Goal: Task Accomplishment & Management: Manage account settings

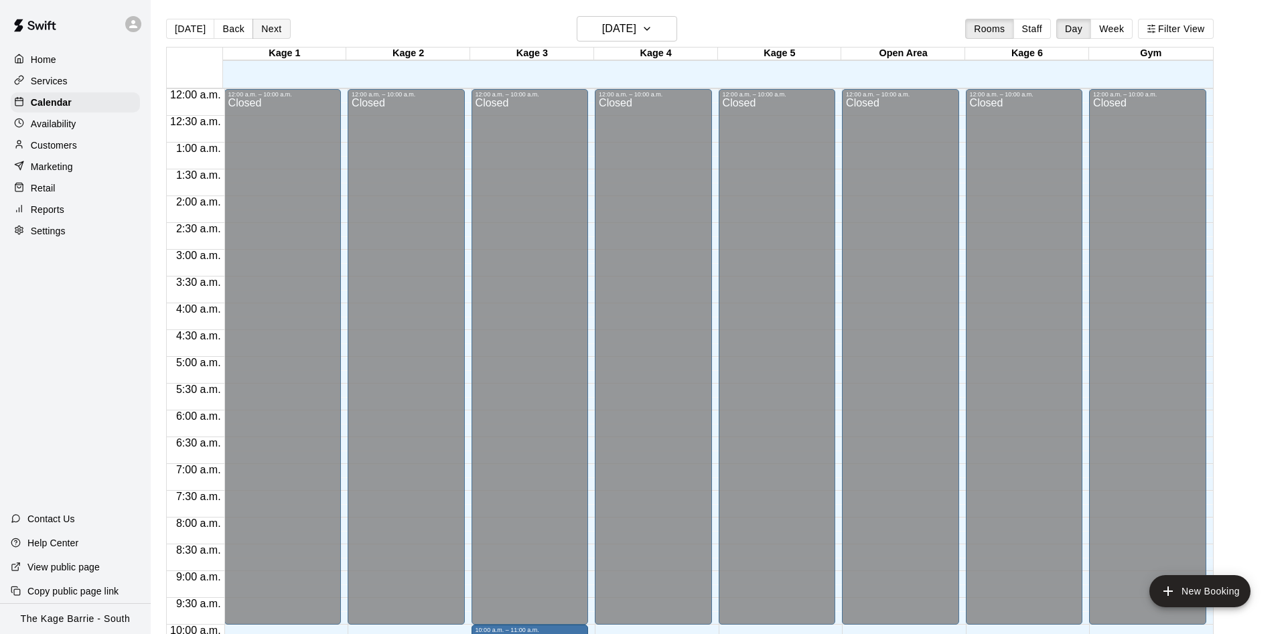
scroll to position [601, 0]
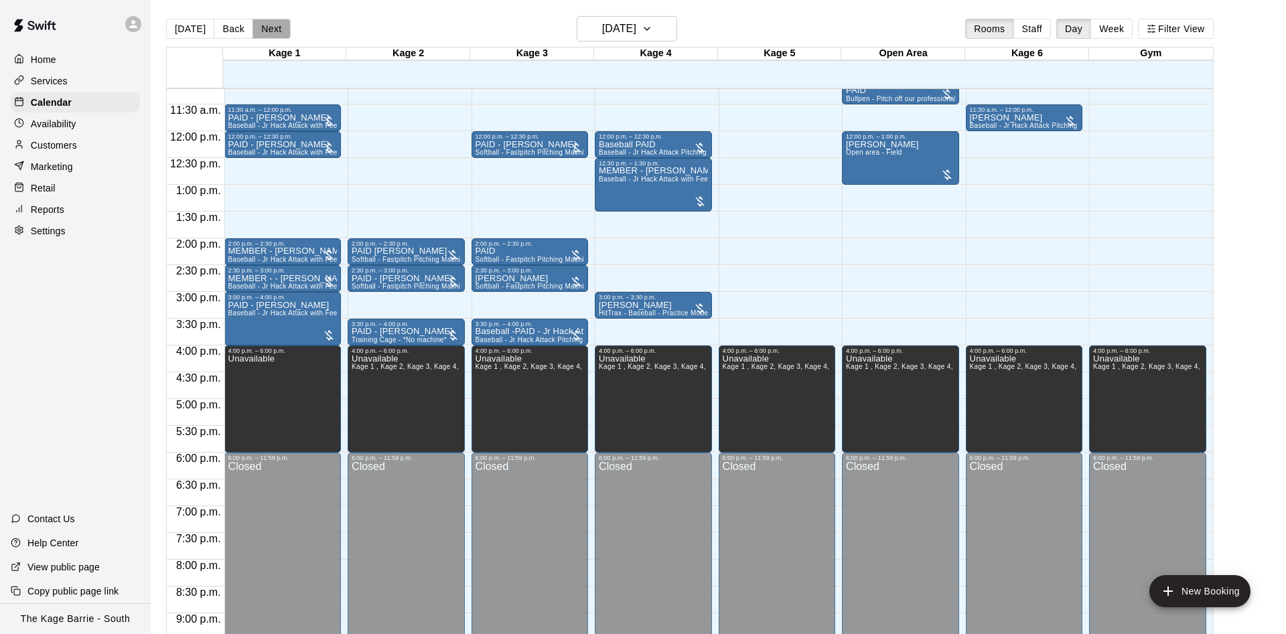
click at [274, 25] on button "Next" at bounding box center [271, 29] width 38 height 20
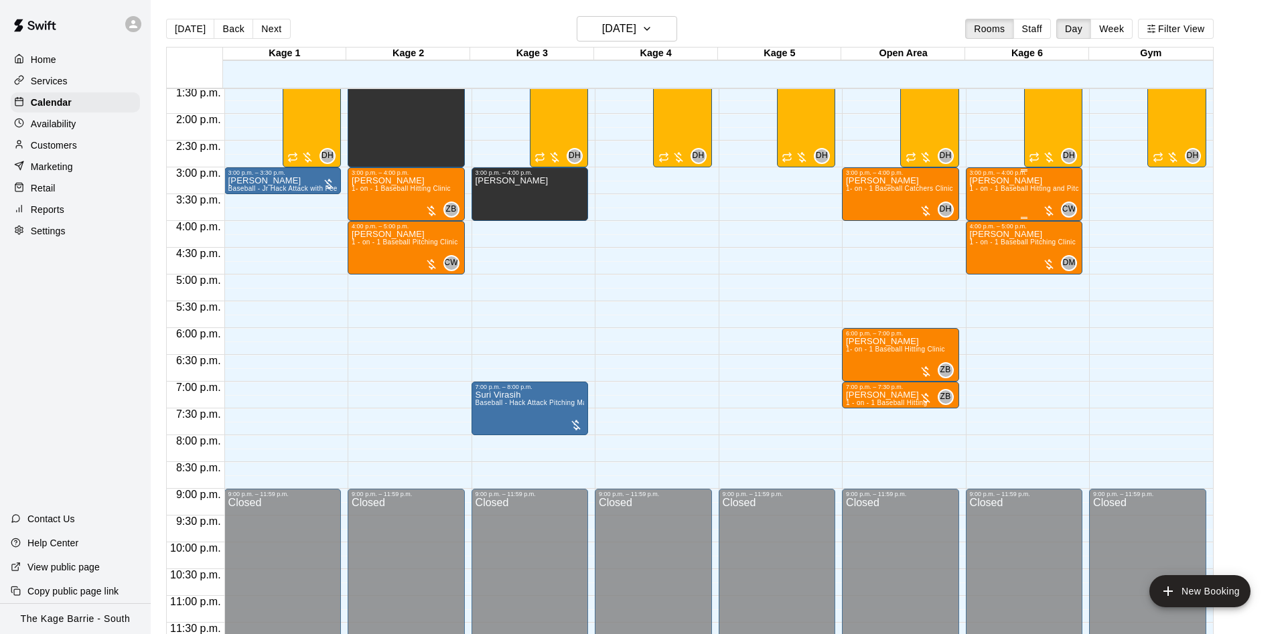
scroll to position [389, 0]
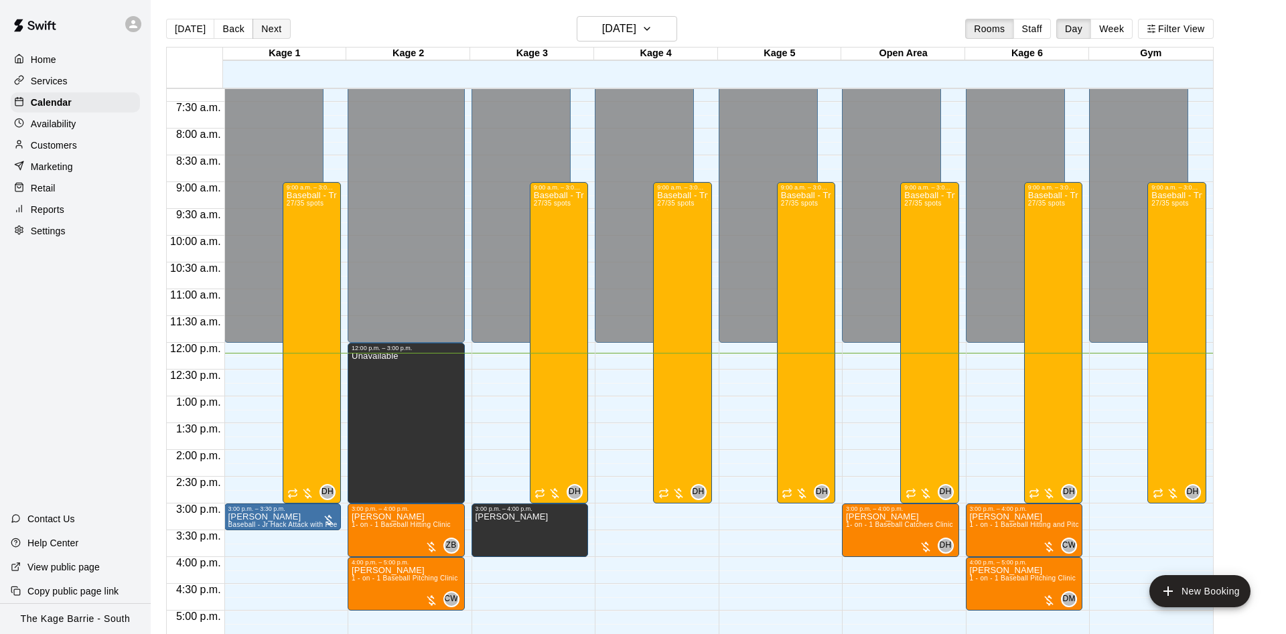
click at [266, 29] on button "Next" at bounding box center [271, 29] width 38 height 20
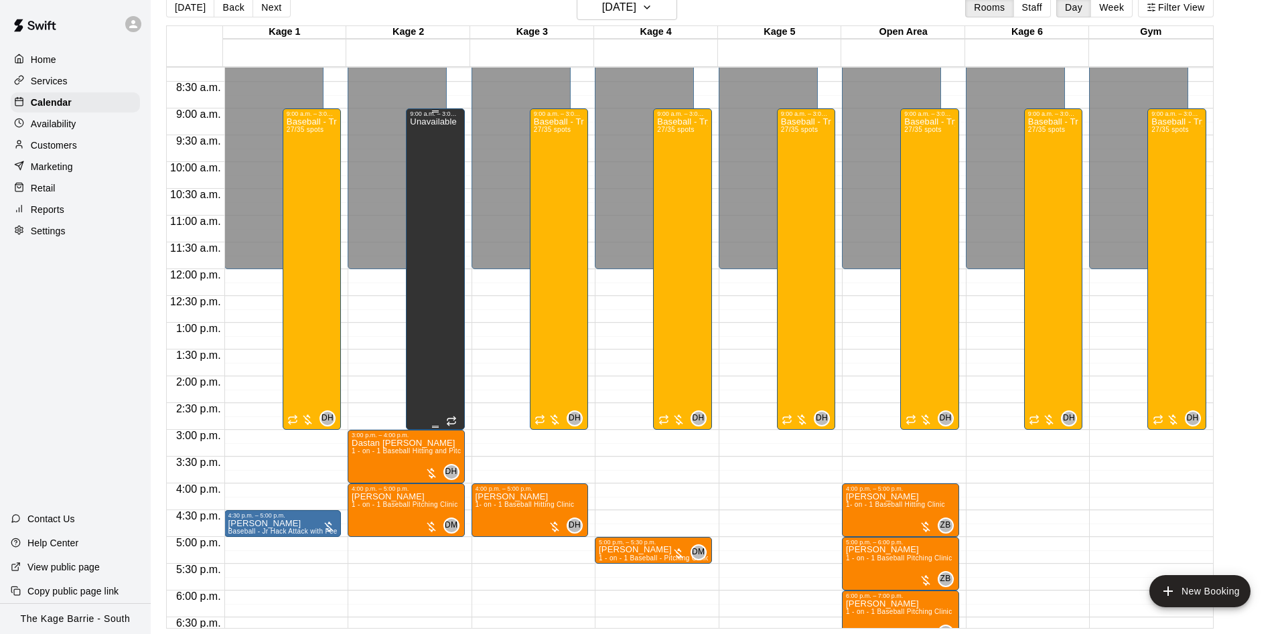
scroll to position [473, 0]
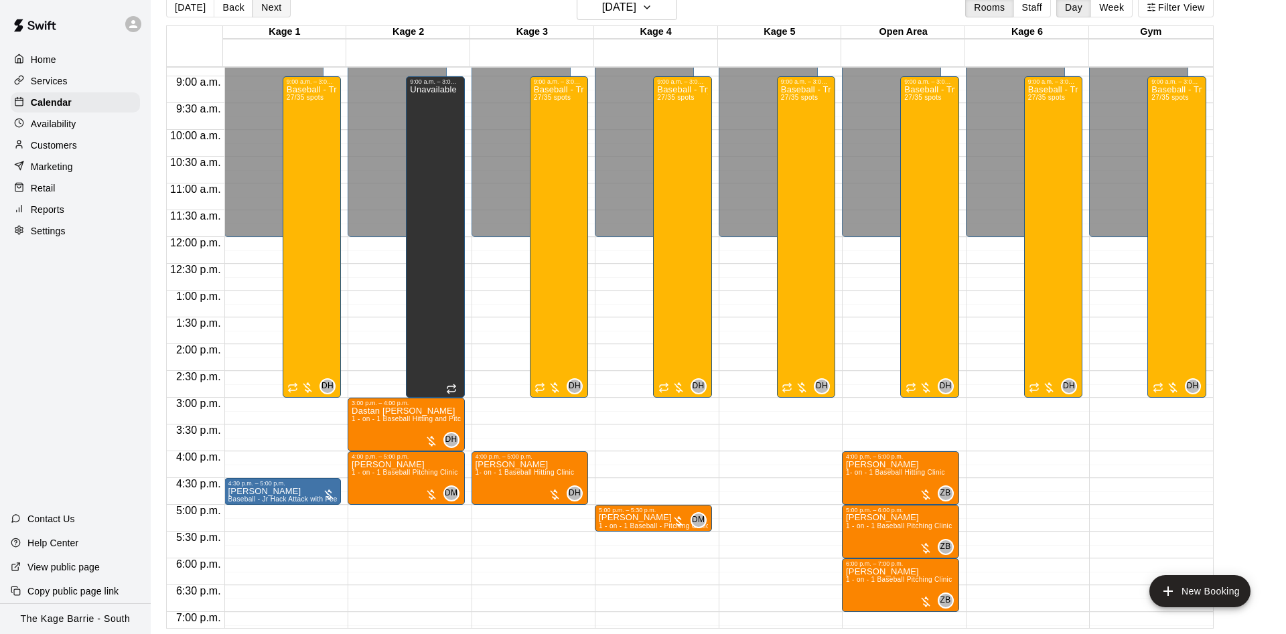
click at [271, 7] on button "Next" at bounding box center [271, 7] width 38 height 20
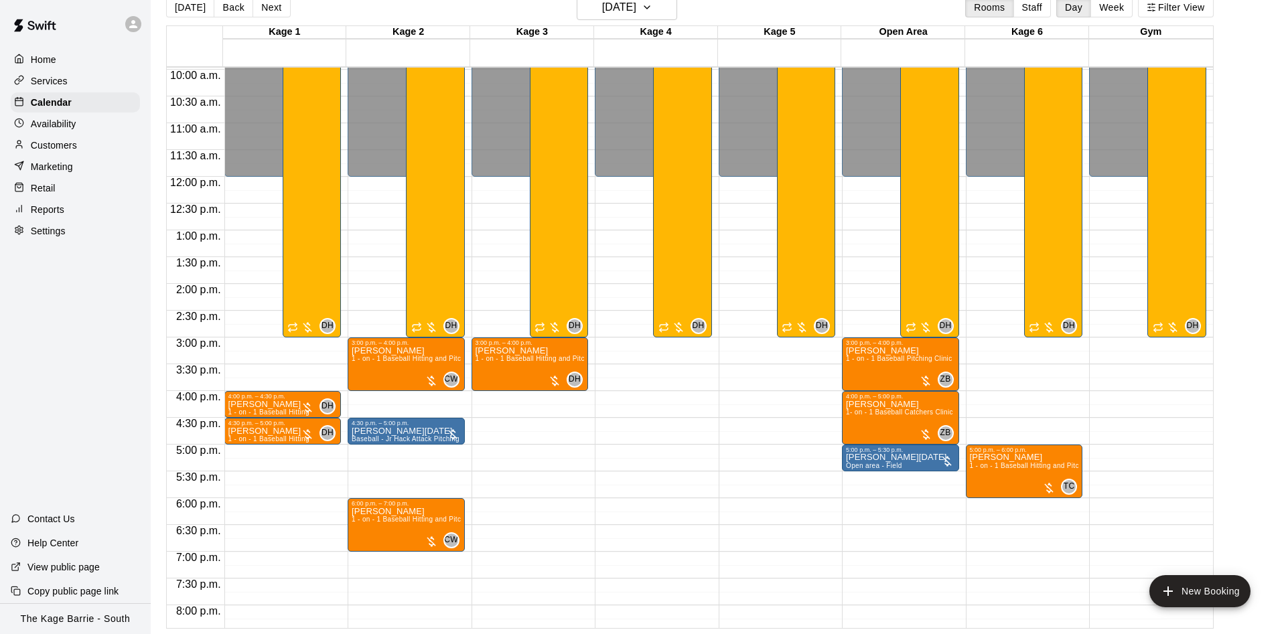
scroll to position [558, 0]
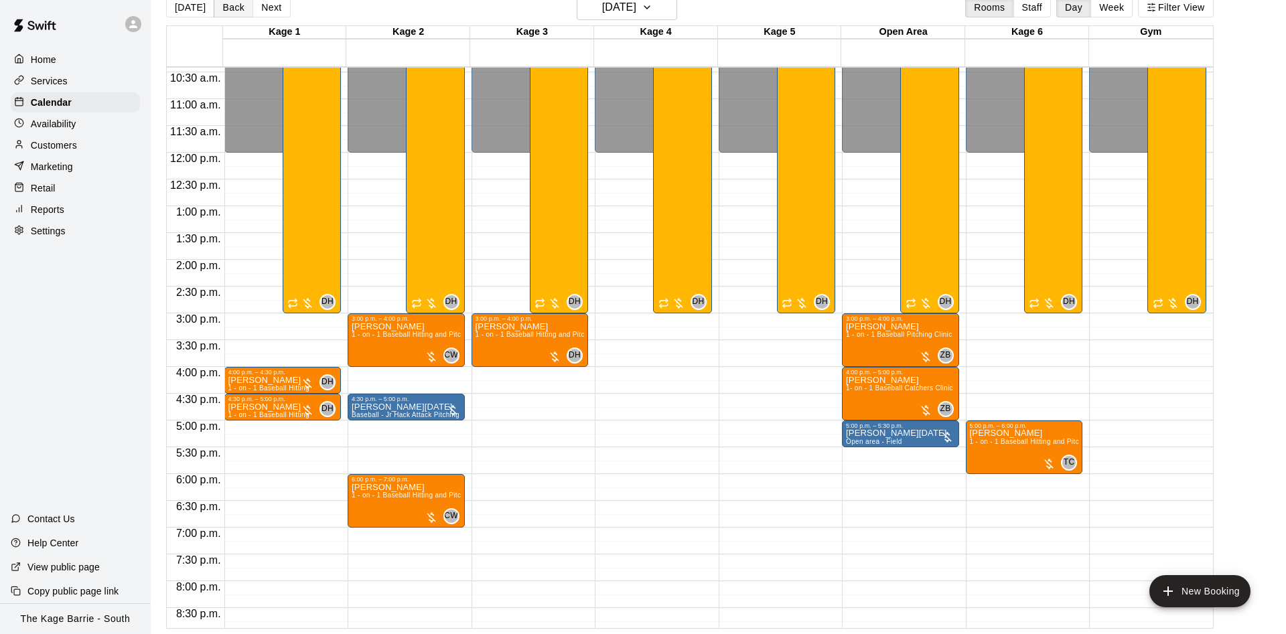
click at [240, 9] on button "Back" at bounding box center [234, 7] width 40 height 20
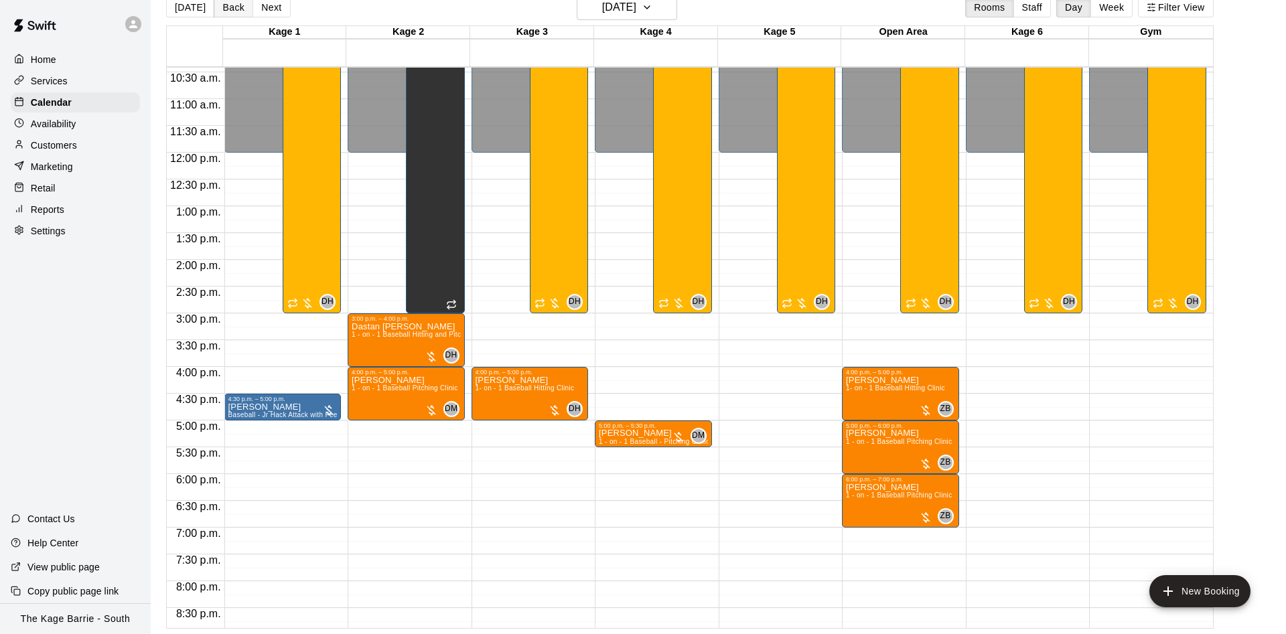
click at [241, 4] on button "Back" at bounding box center [234, 7] width 40 height 20
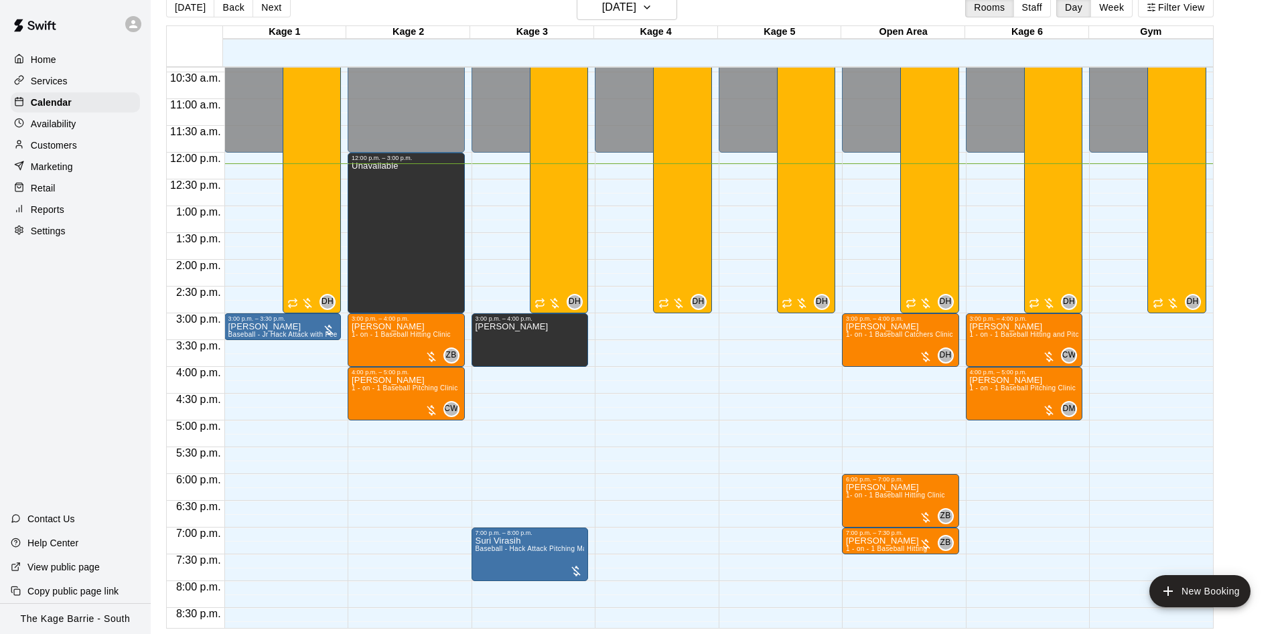
click at [270, 6] on button "Next" at bounding box center [271, 7] width 38 height 20
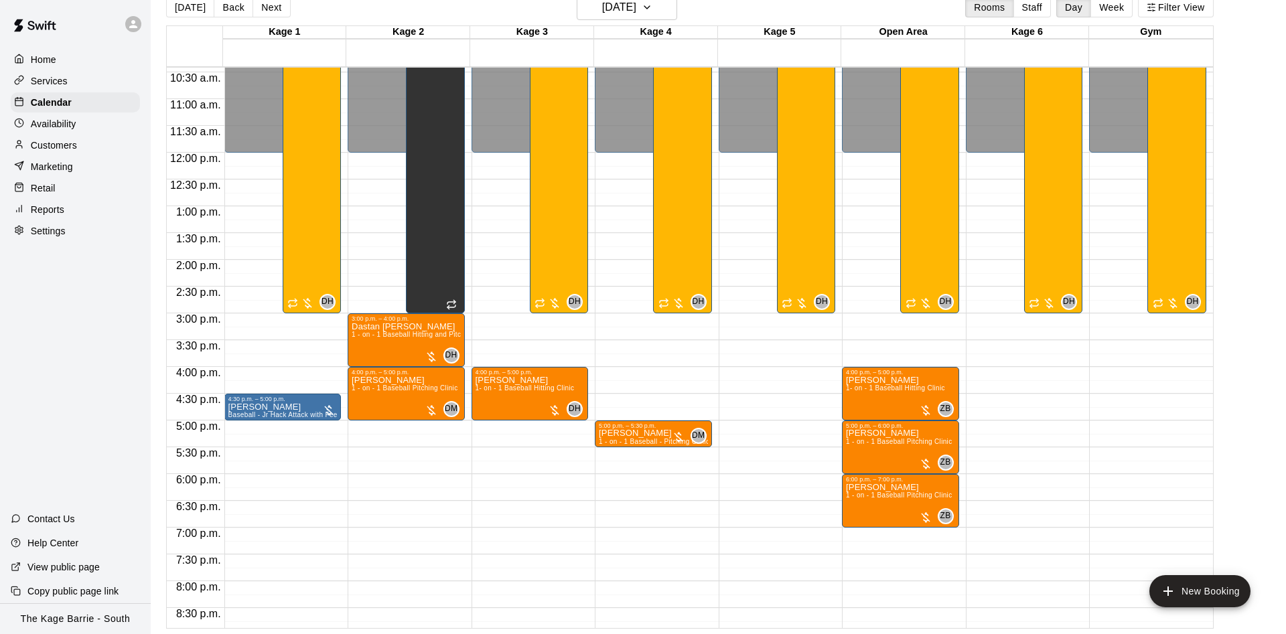
click at [270, 6] on button "Next" at bounding box center [271, 7] width 38 height 20
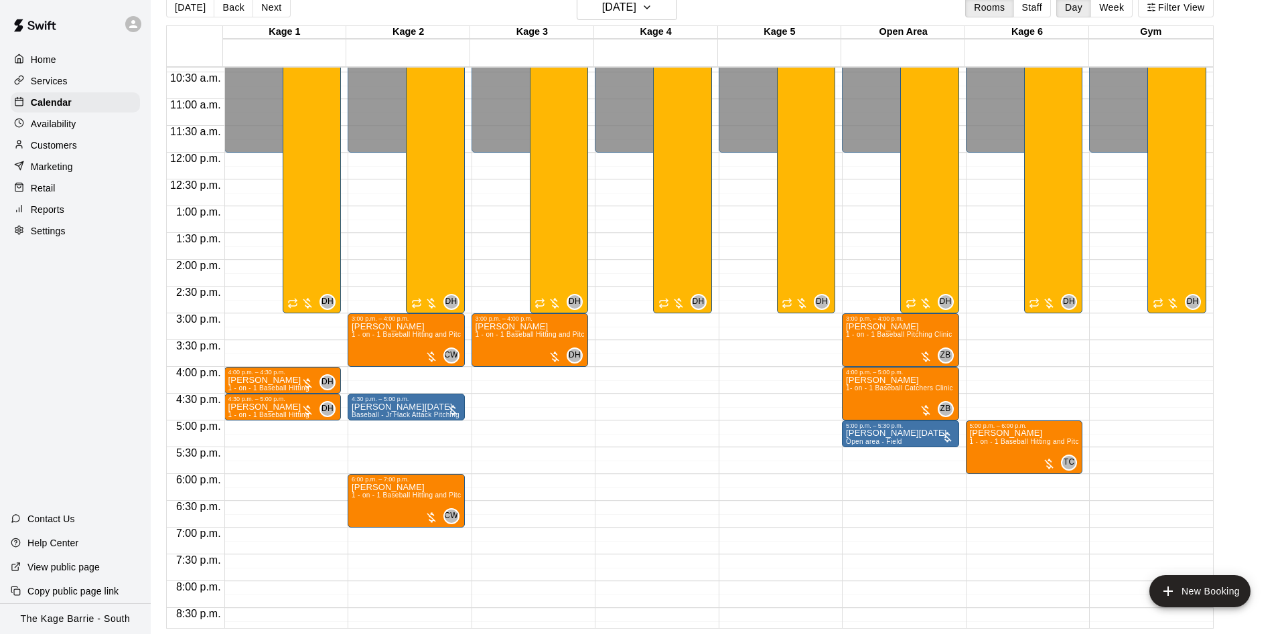
click at [270, 6] on button "Next" at bounding box center [271, 7] width 38 height 20
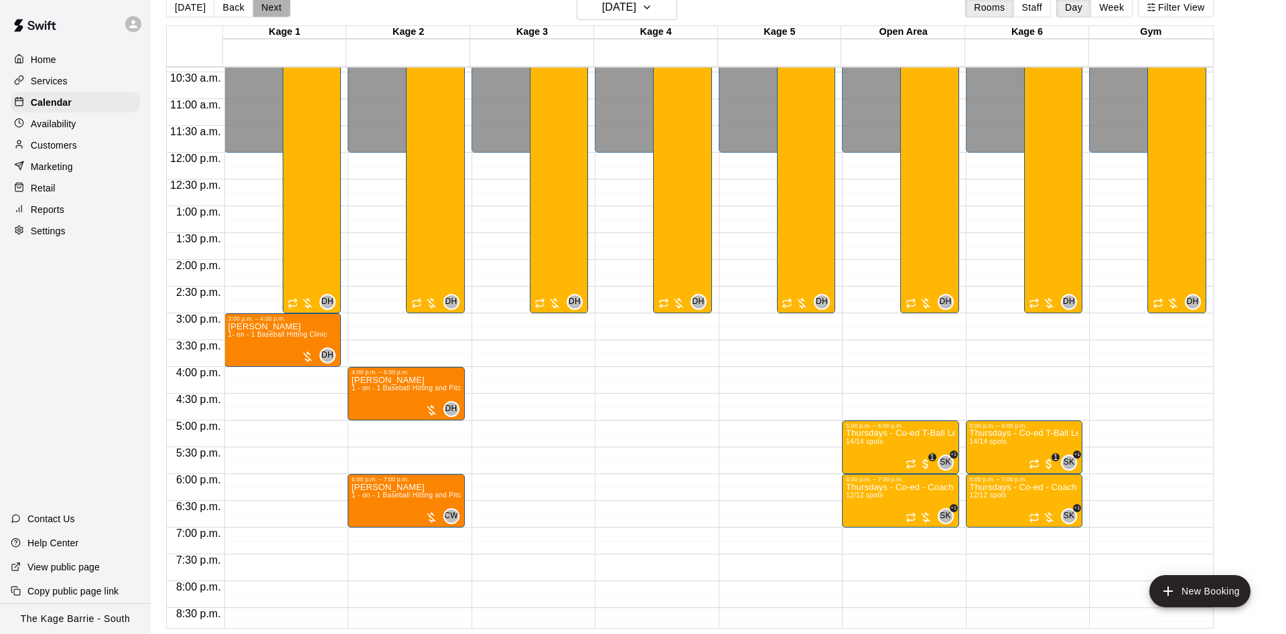
click at [270, 6] on button "Next" at bounding box center [271, 7] width 38 height 20
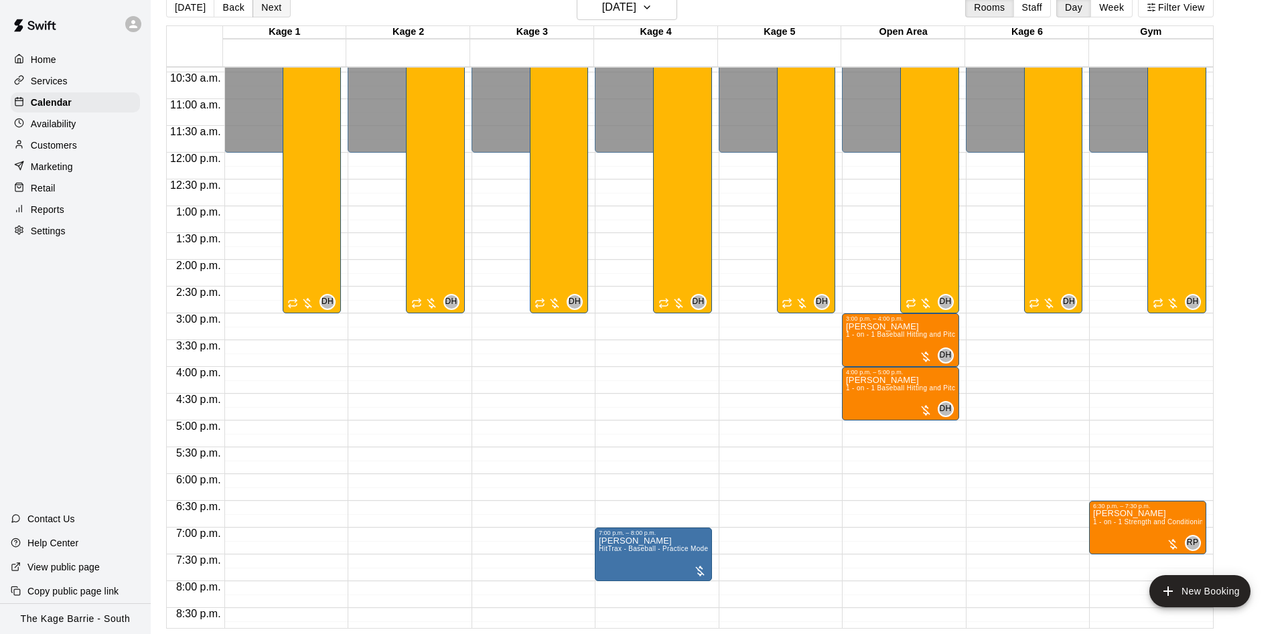
click at [271, 6] on button "Next" at bounding box center [271, 7] width 38 height 20
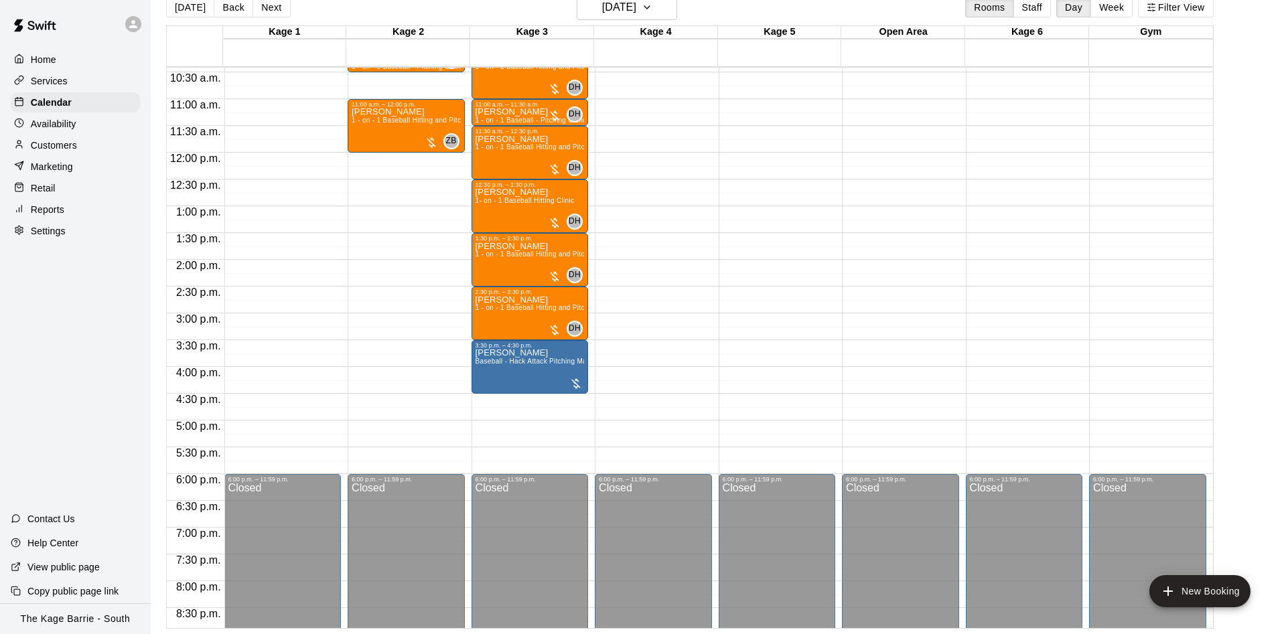
click at [271, 7] on button "Next" at bounding box center [271, 7] width 38 height 20
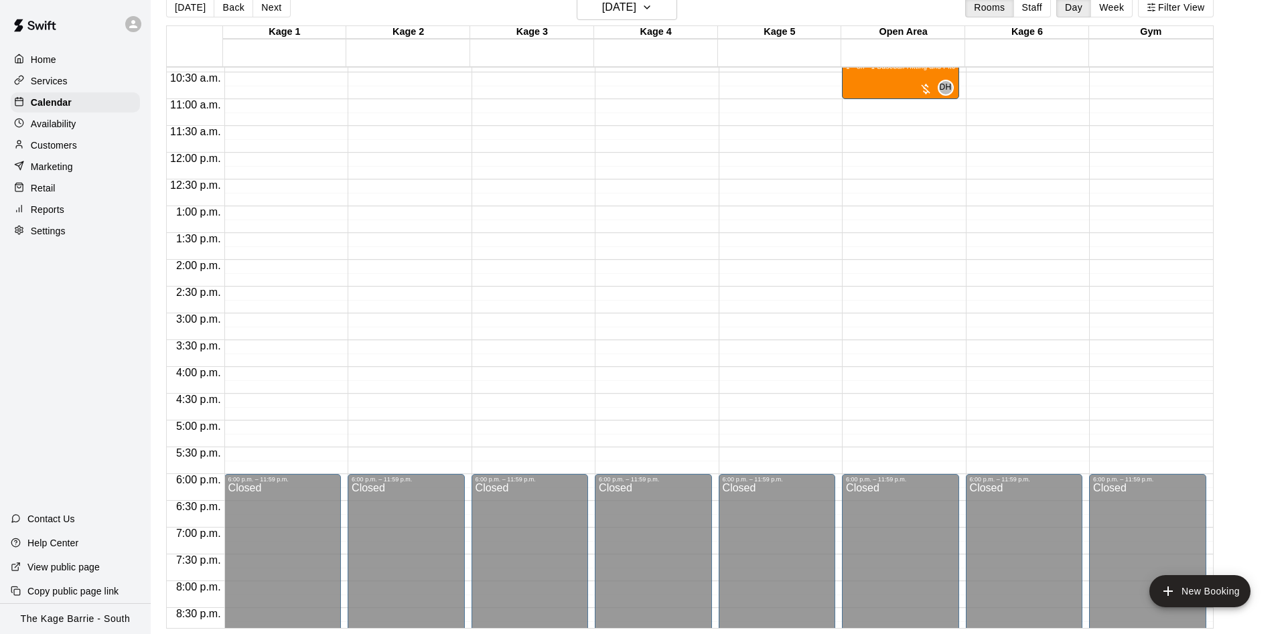
scroll to position [305, 0]
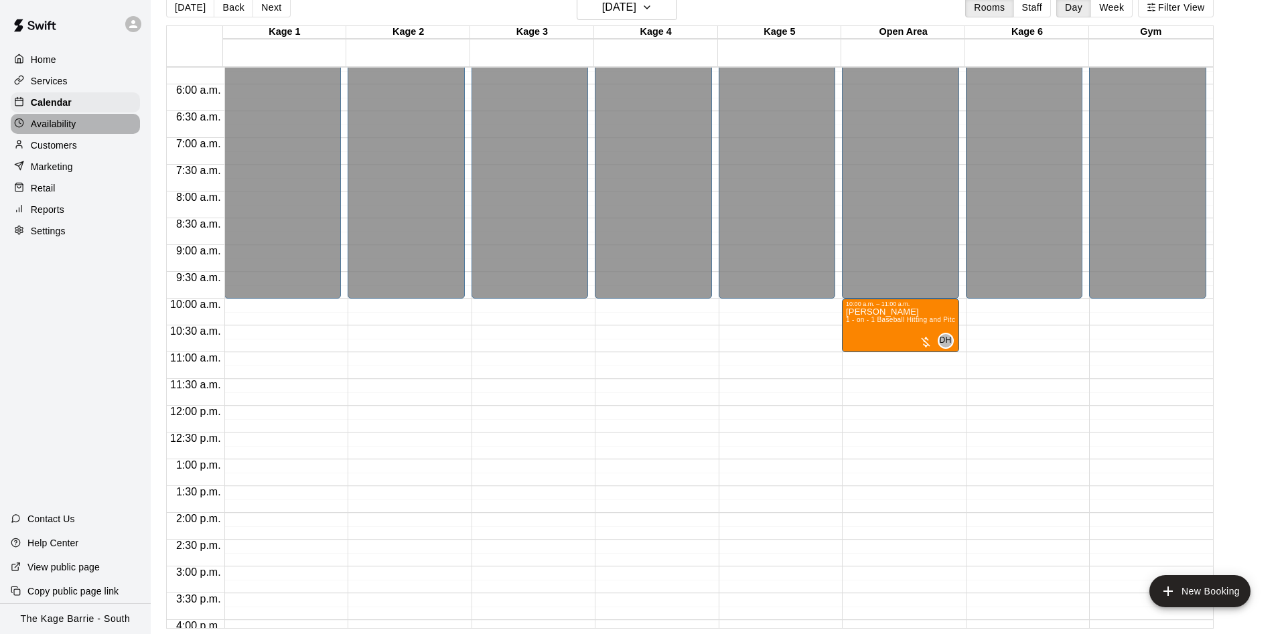
click at [54, 123] on p "Availability" at bounding box center [54, 123] width 46 height 13
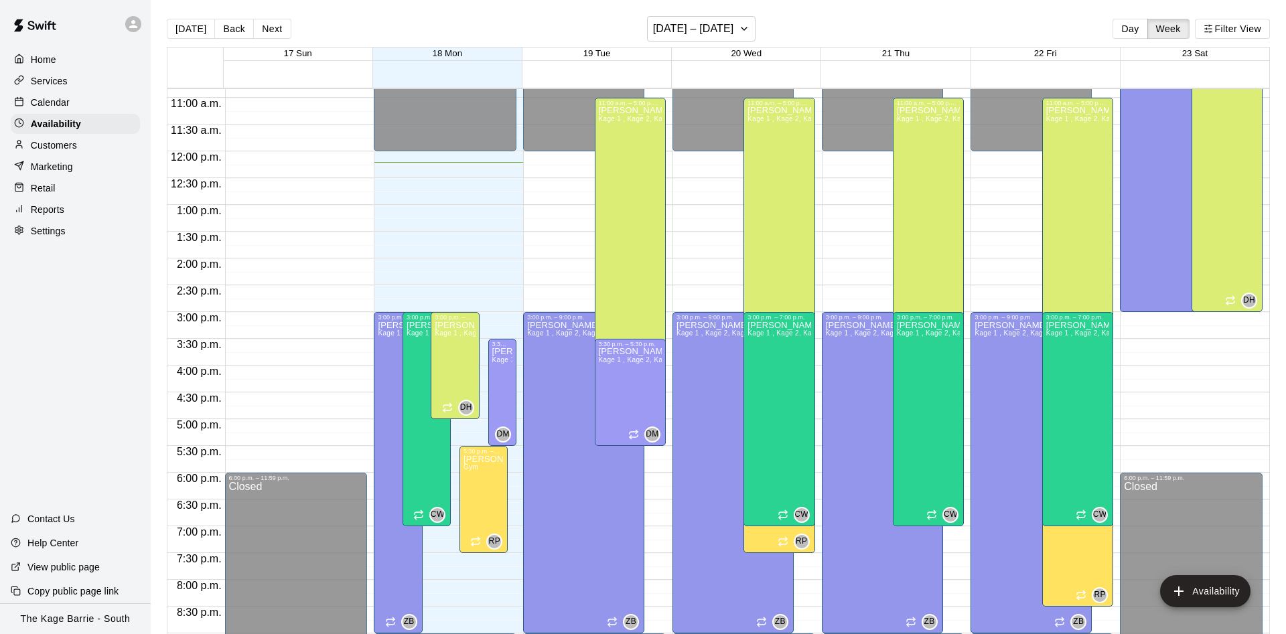
scroll to position [557, 0]
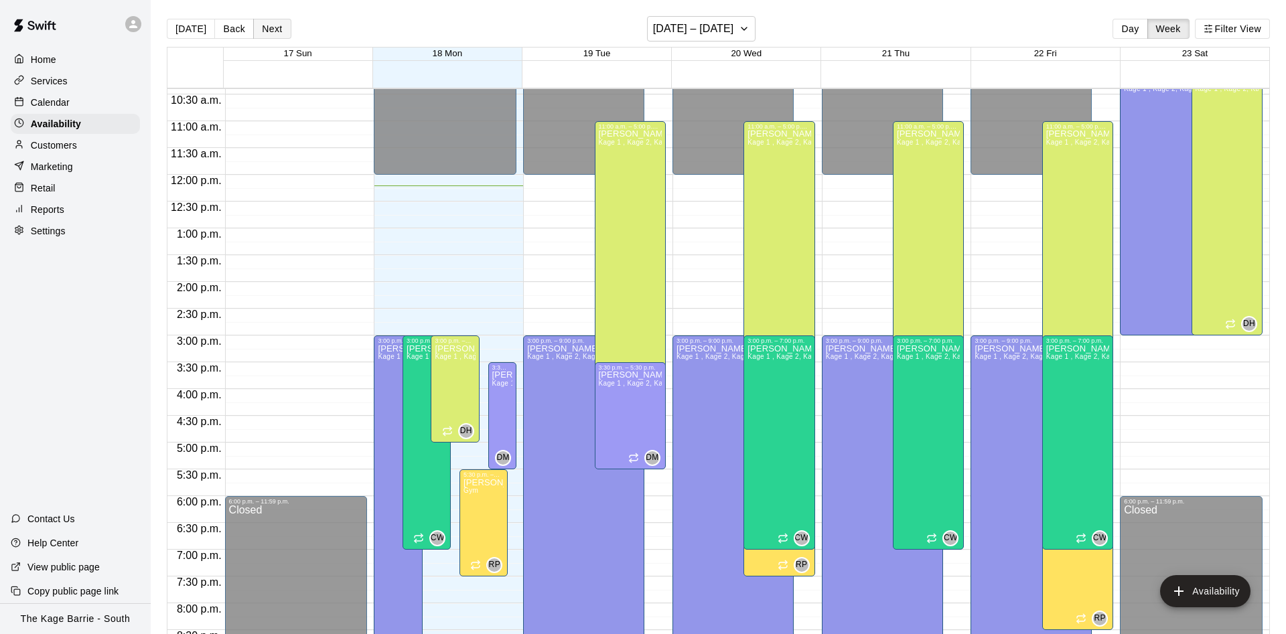
click at [267, 26] on button "Next" at bounding box center [272, 29] width 38 height 20
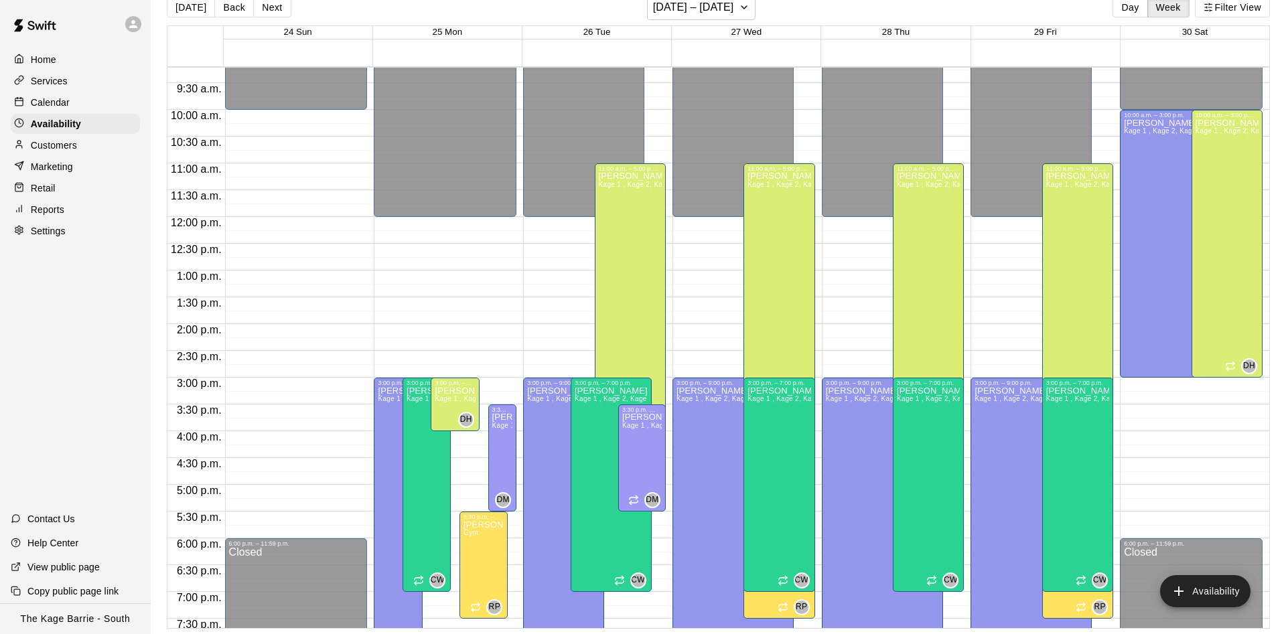
scroll to position [473, 0]
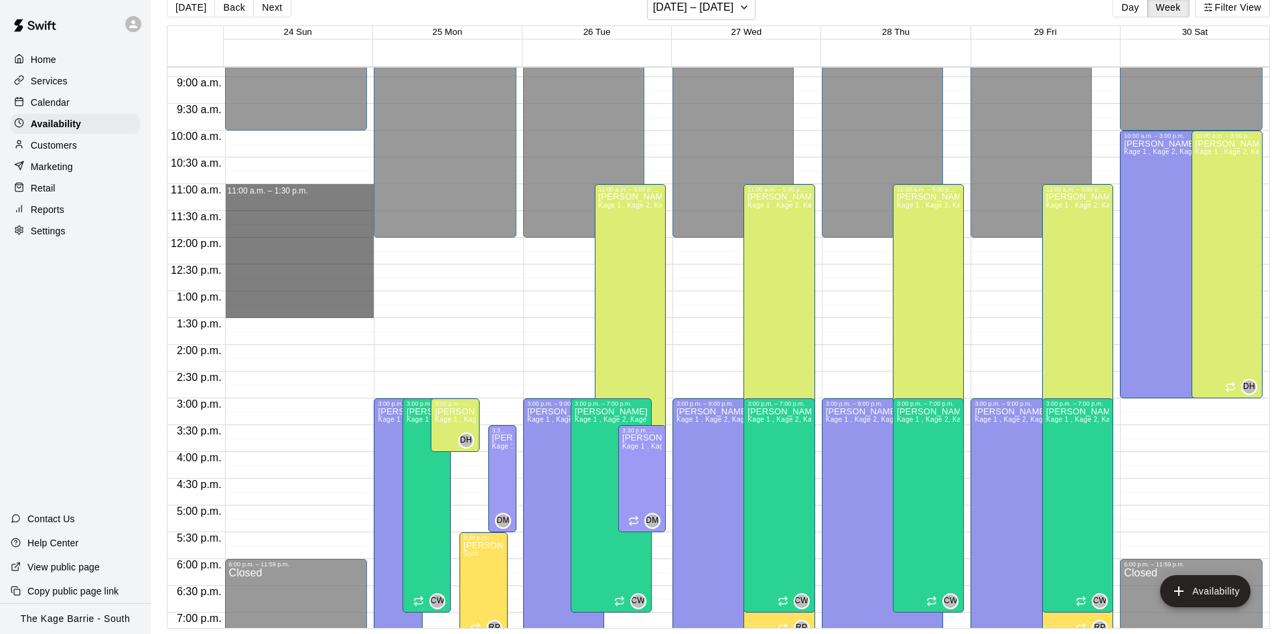
drag, startPoint x: 232, startPoint y: 189, endPoint x: 262, endPoint y: 313, distance: 127.3
click at [262, 313] on div "12:00 a.m. – 10:00 a.m. Closed 6:00 p.m. – 11:59 p.m. Closed 11:00 a.m. – 1:30 …" at bounding box center [299, 238] width 149 height 1286
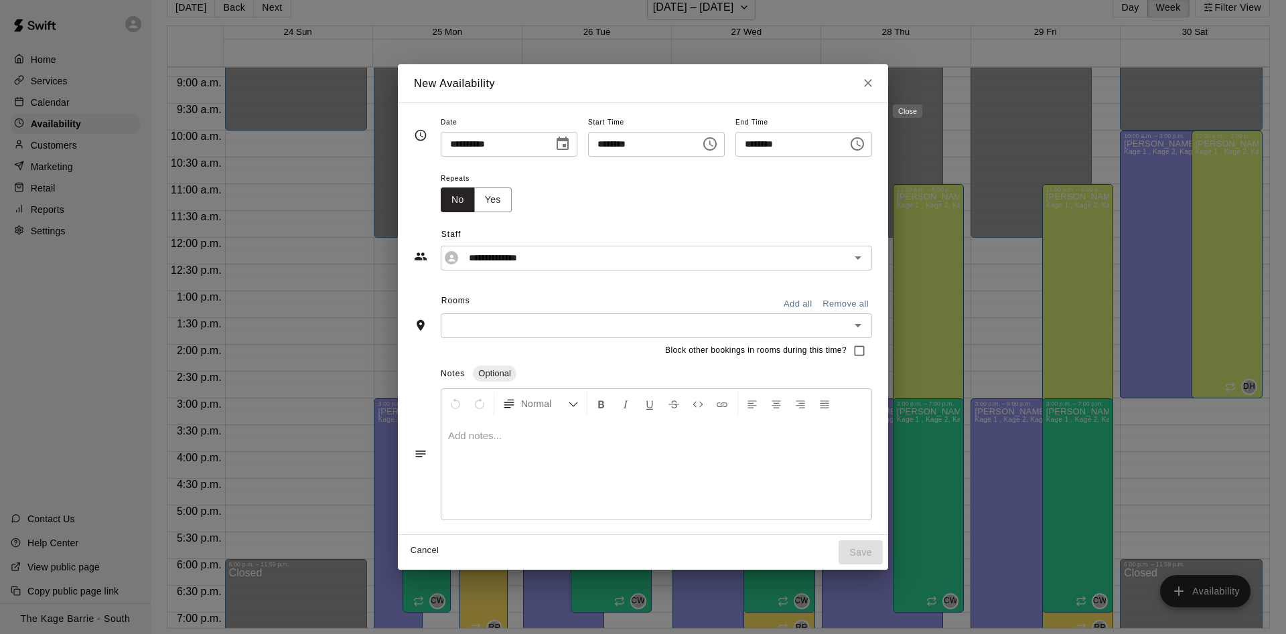
click at [880, 84] on button "Close" at bounding box center [868, 83] width 24 height 24
type input "**********"
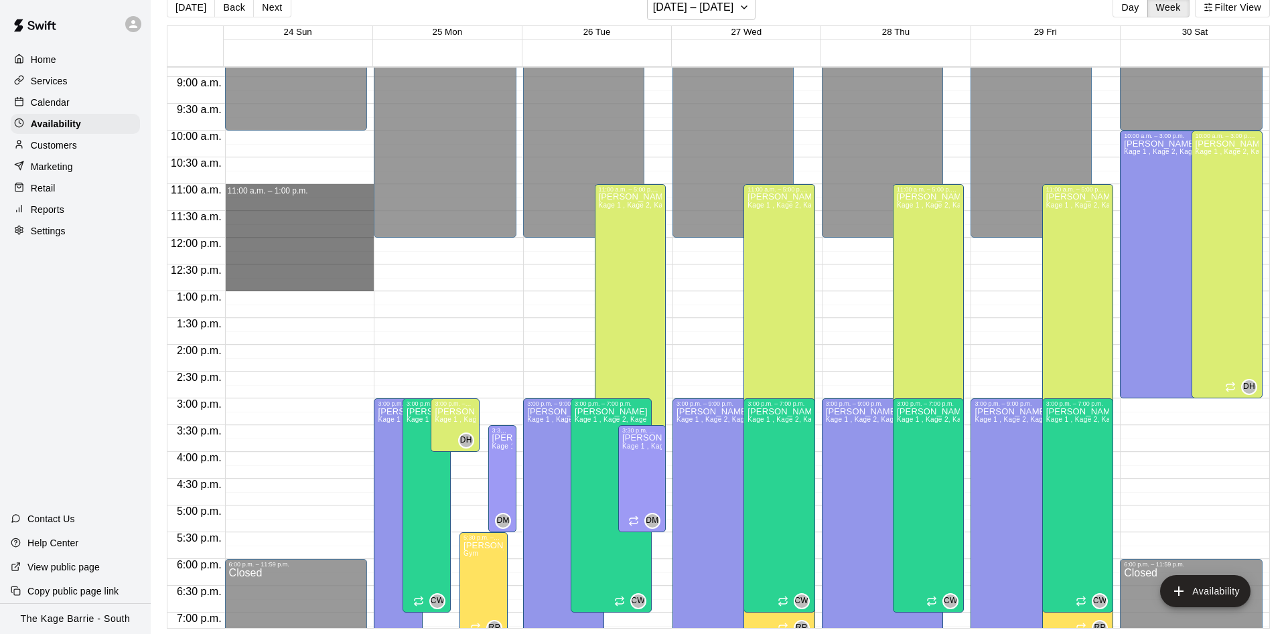
drag, startPoint x: 243, startPoint y: 190, endPoint x: 264, endPoint y: 290, distance: 101.9
click at [264, 290] on div "12:00 a.m. – 10:00 a.m. Closed 6:00 p.m. – 11:59 p.m. Closed 11:00 a.m. – 1:00 …" at bounding box center [299, 238] width 149 height 1286
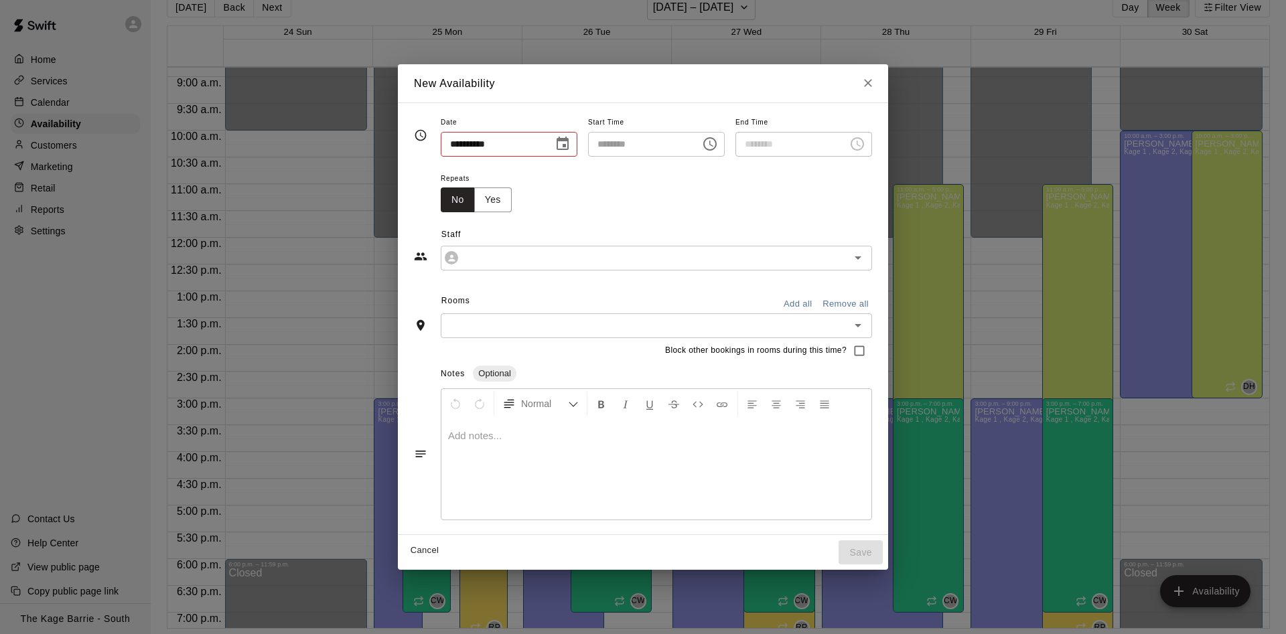
type input "**********"
type input "********"
click at [847, 261] on icon "Clear" at bounding box center [840, 257] width 13 height 13
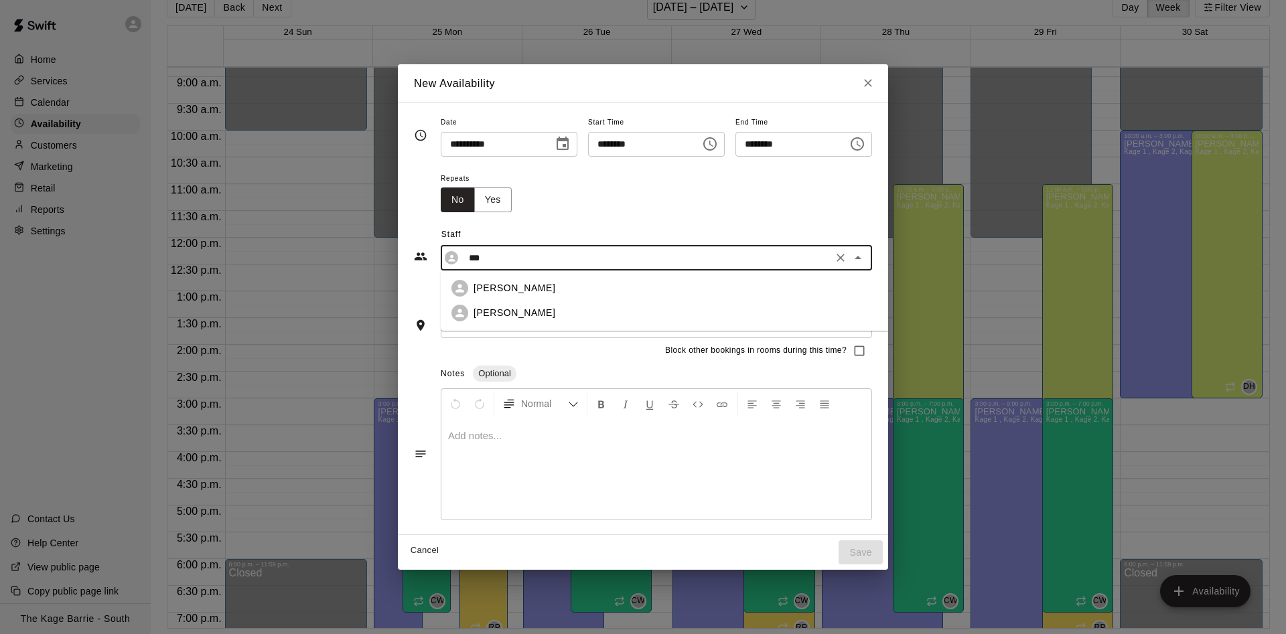
click at [606, 289] on div "[PERSON_NAME]" at bounding box center [706, 288] width 467 height 14
type input "**********"
click at [819, 303] on button "Add all" at bounding box center [797, 304] width 43 height 21
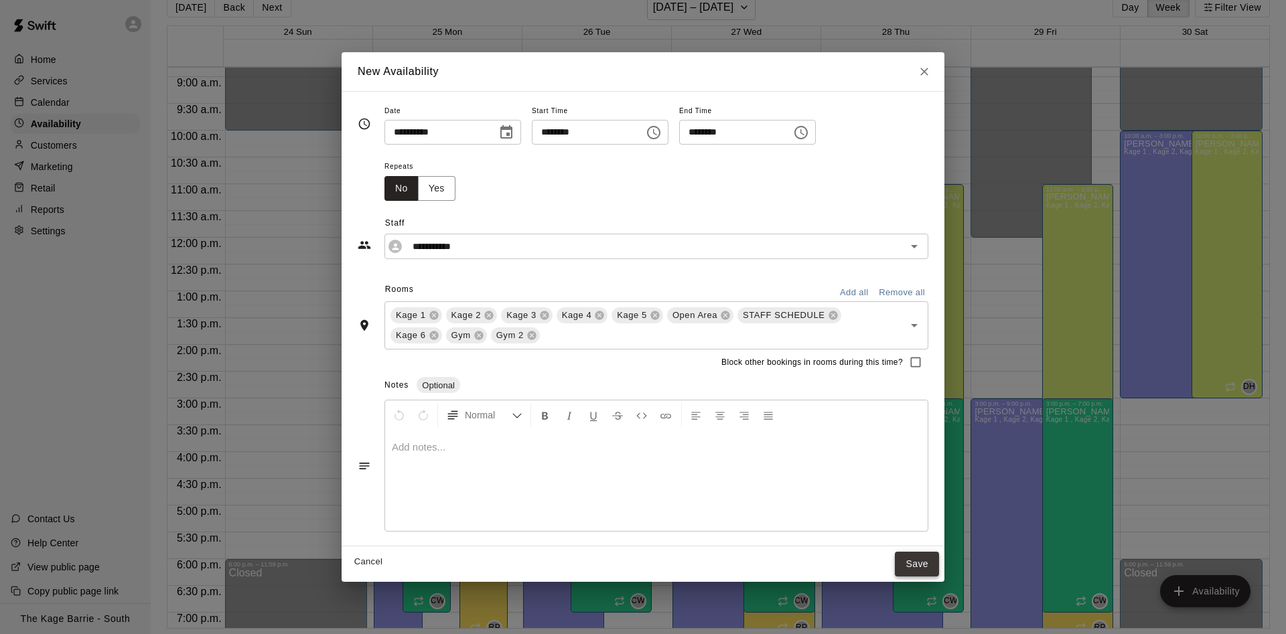
click at [918, 556] on button "Save" at bounding box center [917, 564] width 44 height 25
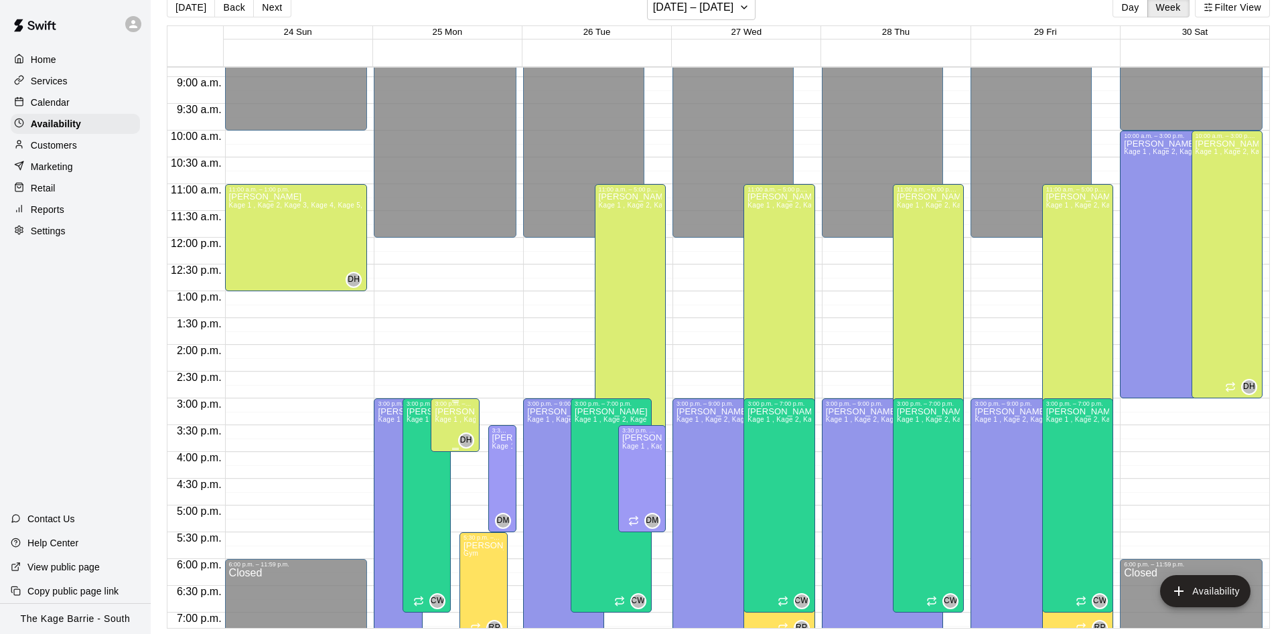
click at [455, 412] on p "[PERSON_NAME]" at bounding box center [455, 412] width 40 height 0
click at [450, 426] on icon "edit" at bounding box center [447, 427] width 12 height 12
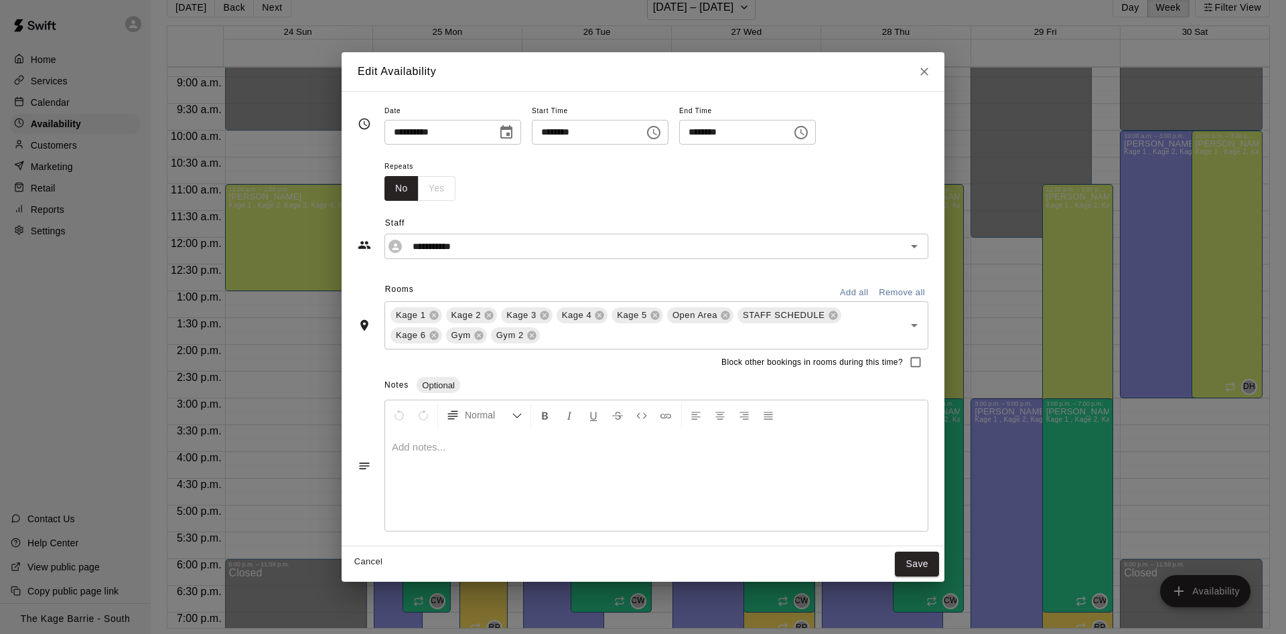
click at [814, 129] on button "Choose time, selected time is 4:00 PM" at bounding box center [801, 132] width 27 height 27
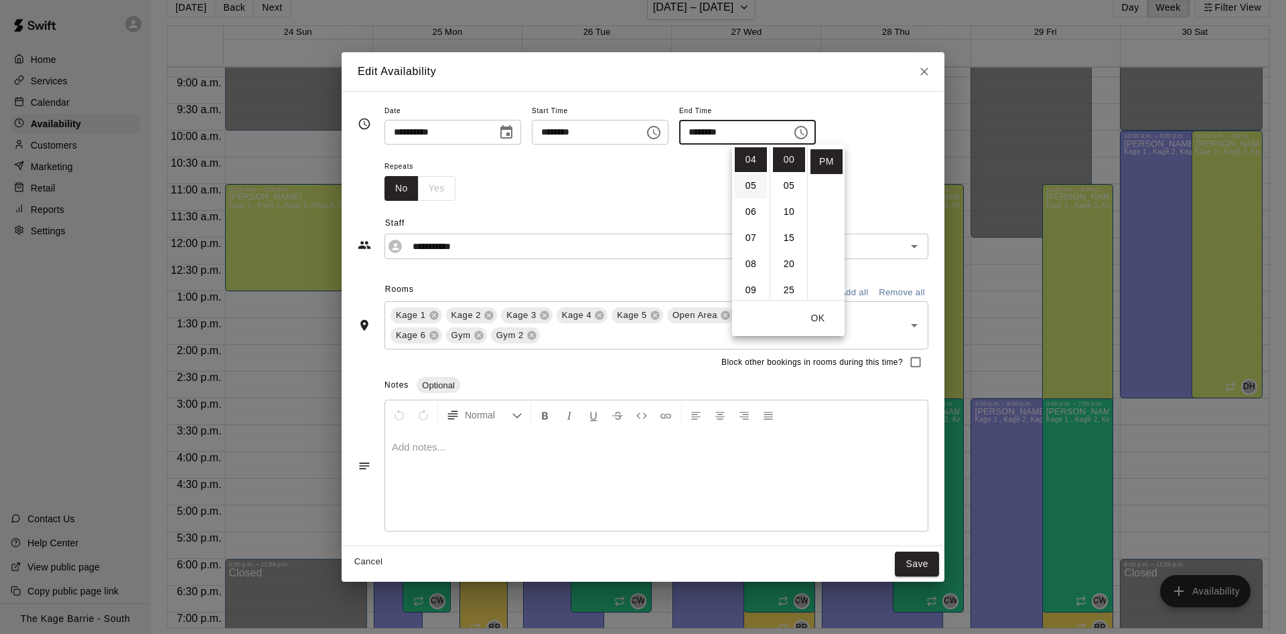
scroll to position [104, 0]
click at [745, 186] on li "05" at bounding box center [751, 185] width 32 height 25
type input "********"
click at [817, 322] on button "OK" at bounding box center [817, 318] width 43 height 25
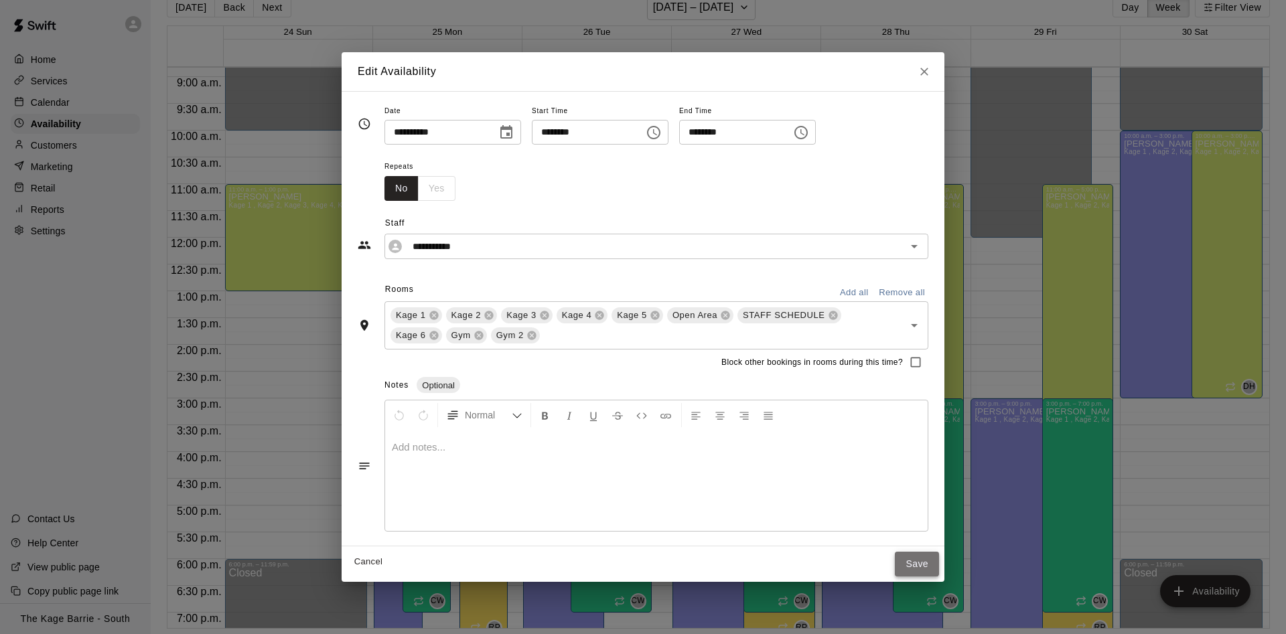
click at [927, 559] on button "Save" at bounding box center [917, 564] width 44 height 25
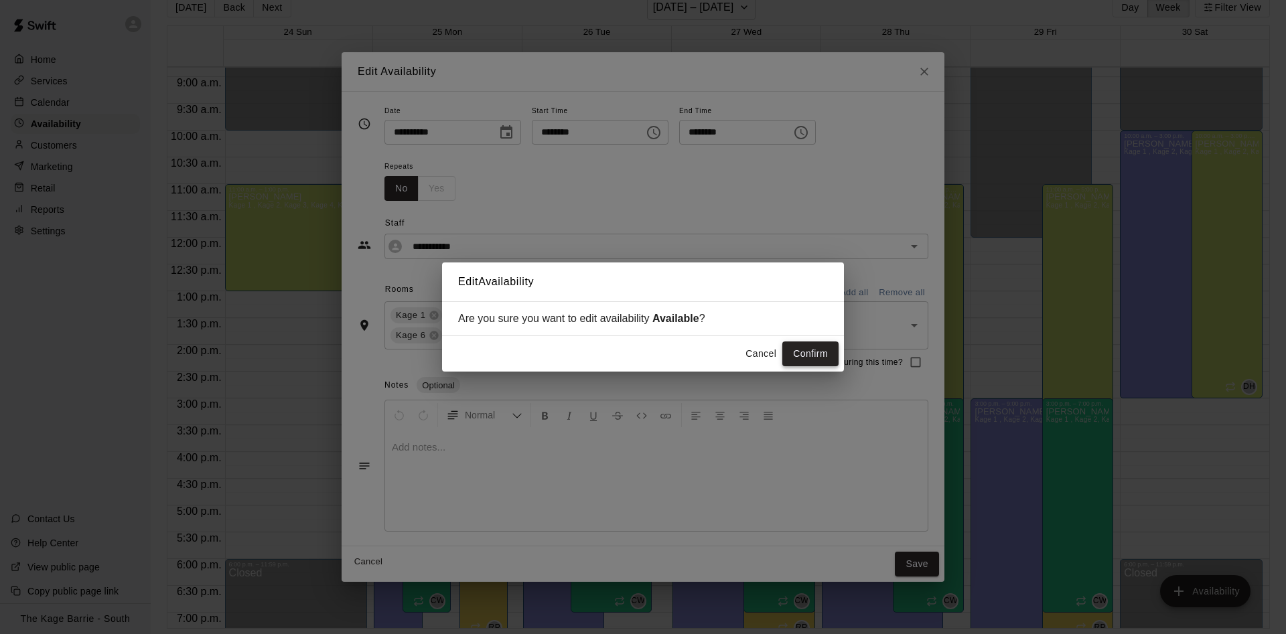
click at [821, 350] on button "Confirm" at bounding box center [810, 354] width 56 height 25
